Goal: Transaction & Acquisition: Purchase product/service

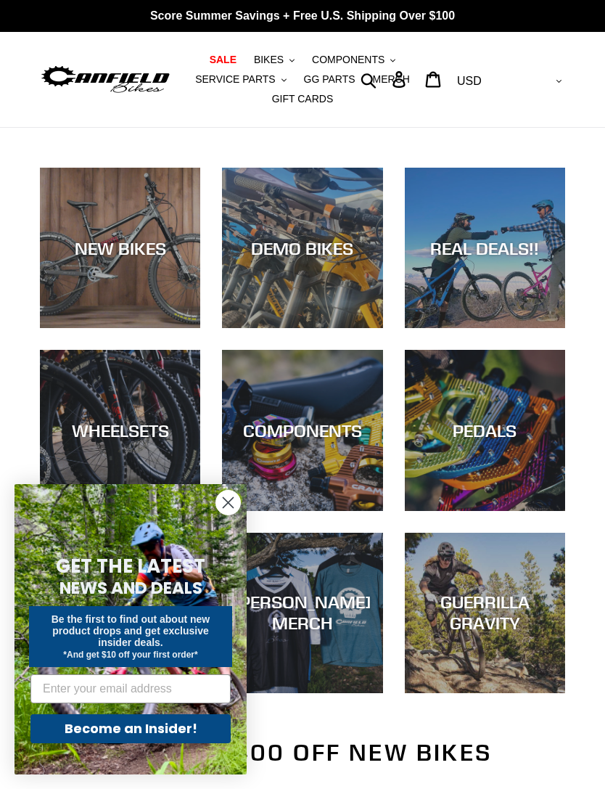
click at [94, 257] on div "NEW BIKES" at bounding box center [120, 247] width 160 height 21
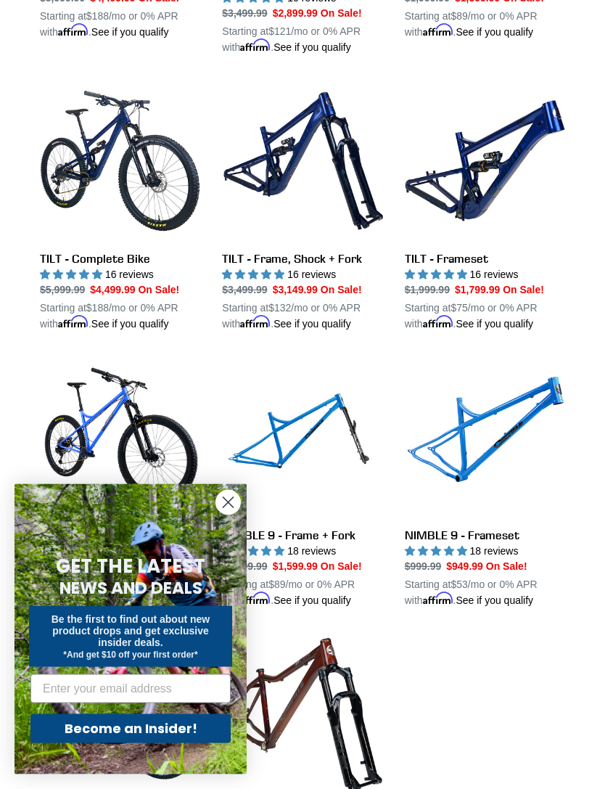
scroll to position [1523, 0]
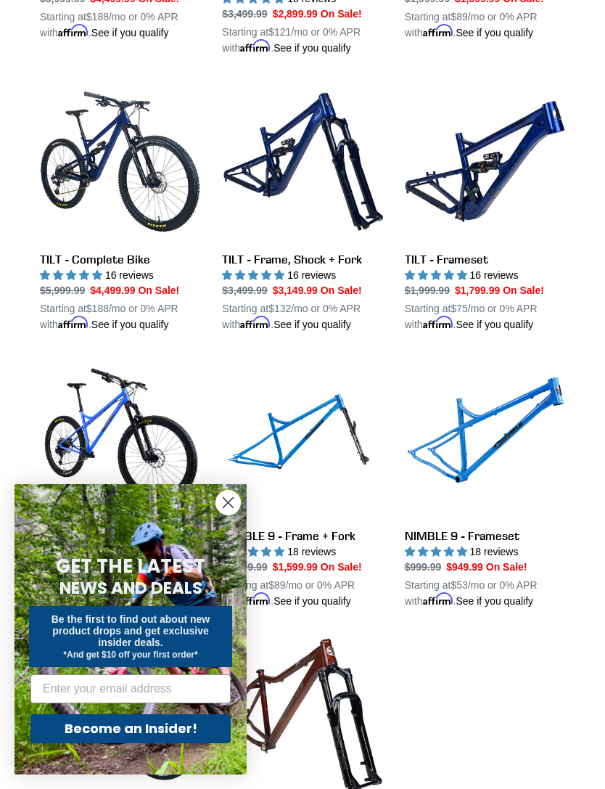
click at [74, 168] on link "TILT - Complete Bike" at bounding box center [120, 206] width 160 height 251
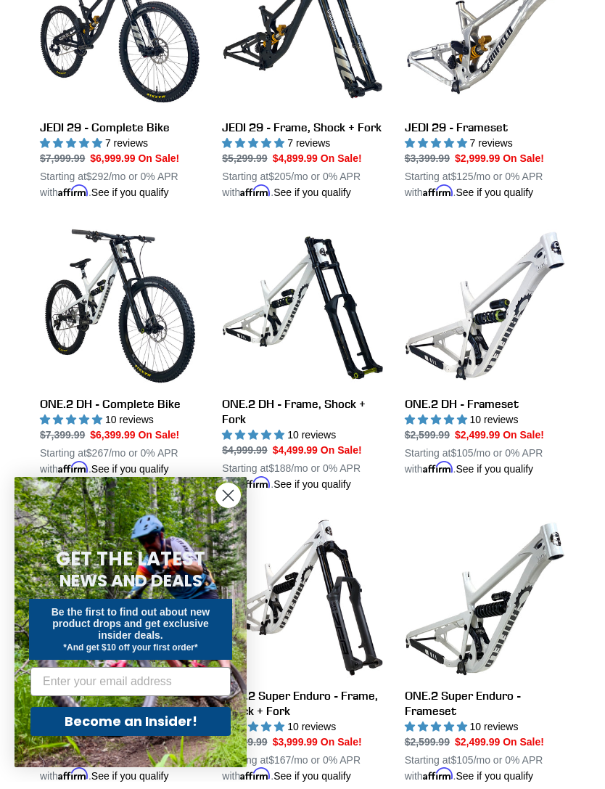
scroll to position [494, 0]
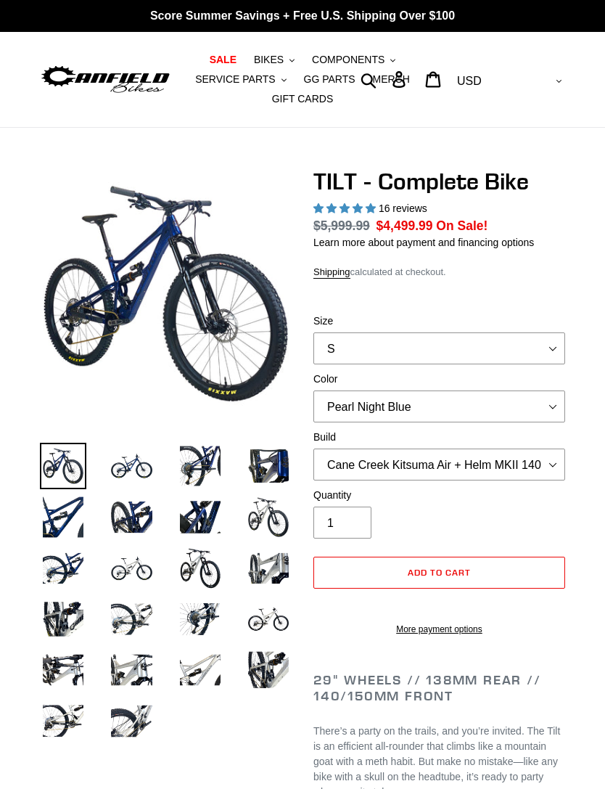
select select "highest-rating"
click at [565, 350] on select "S M L" at bounding box center [440, 348] width 252 height 32
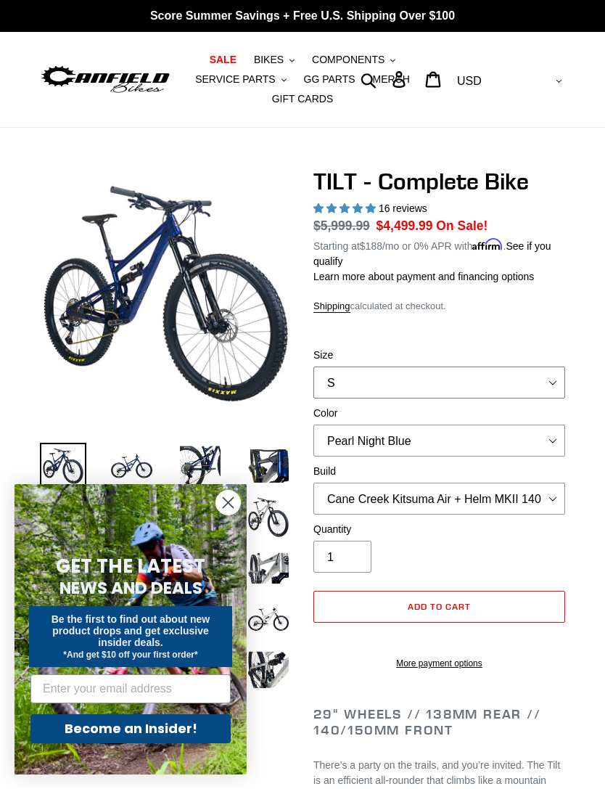
select select "L"
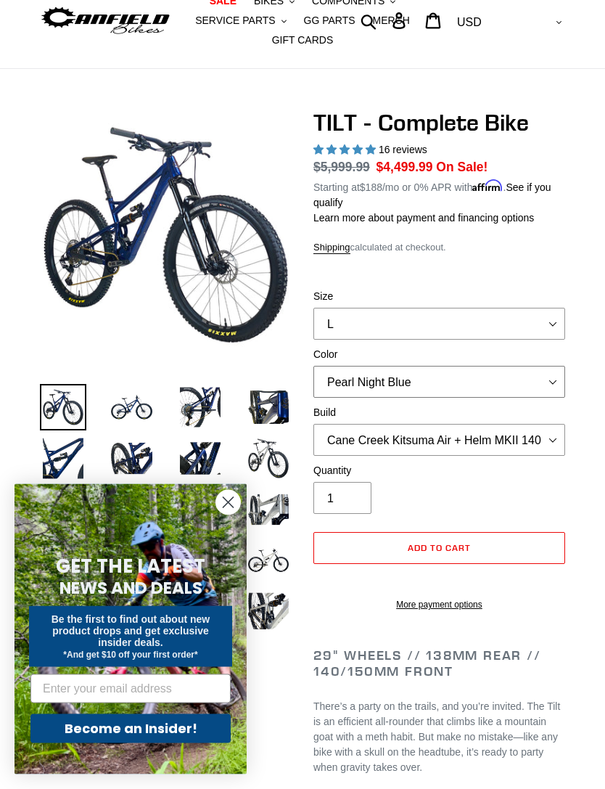
click at [556, 380] on select "Pearl Night Blue Stealth Silver Raw" at bounding box center [440, 383] width 252 height 32
select select "Raw"
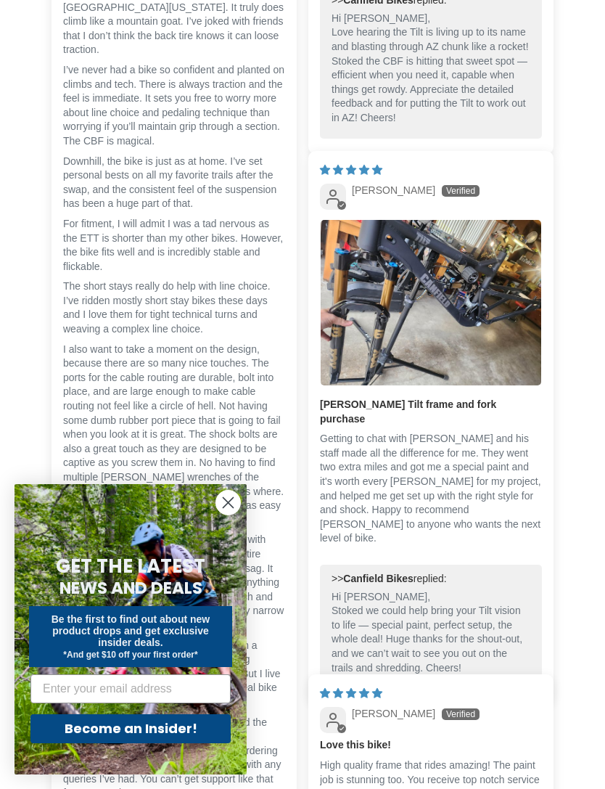
scroll to position [4247, 0]
